Goal: Navigation & Orientation: Go to known website

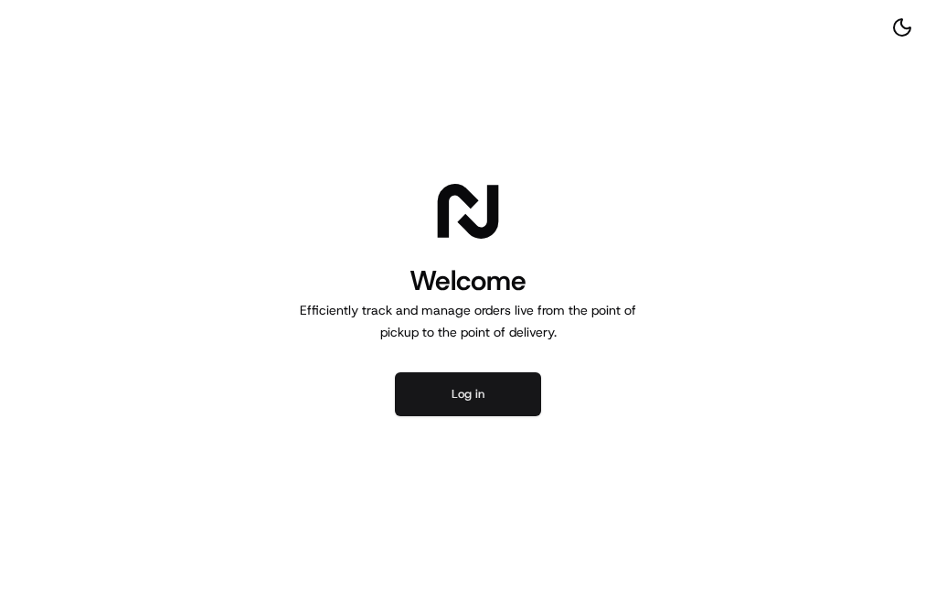
click at [461, 394] on button "Log in" at bounding box center [468, 394] width 146 height 44
click at [507, 390] on button "Log in" at bounding box center [468, 394] width 146 height 44
